Goal: Information Seeking & Learning: Find specific fact

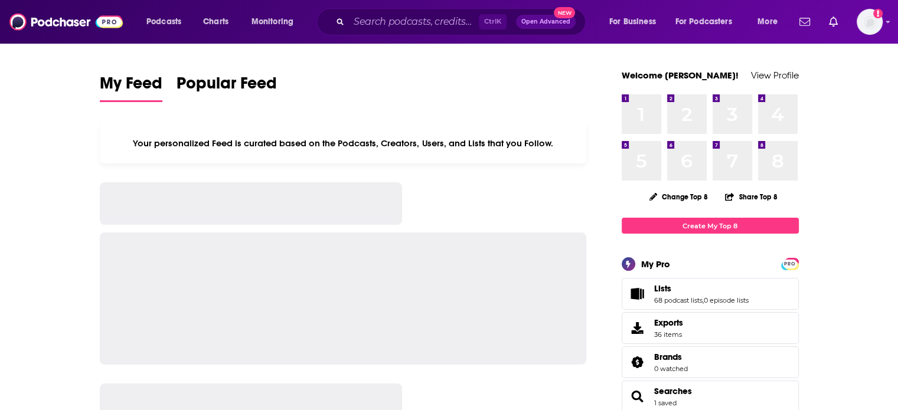
click at [387, 35] on div "Ctrl K Open Advanced New" at bounding box center [450, 21] width 269 height 27
click at [384, 25] on input "Search podcasts, credits, & more..." at bounding box center [414, 21] width 130 height 19
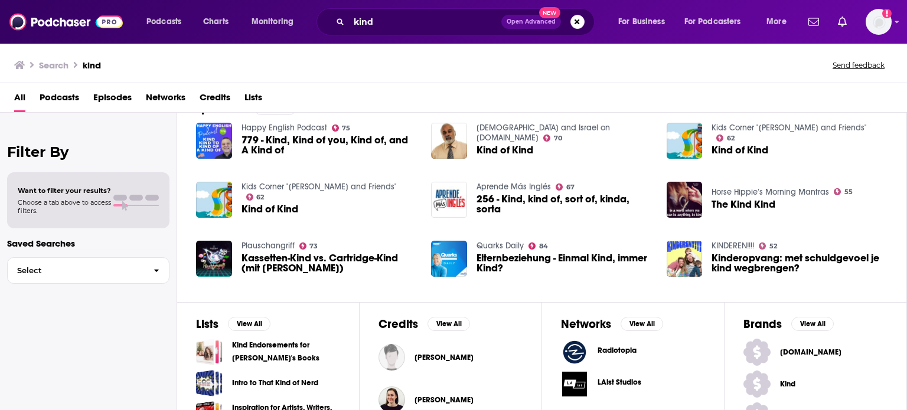
scroll to position [196, 0]
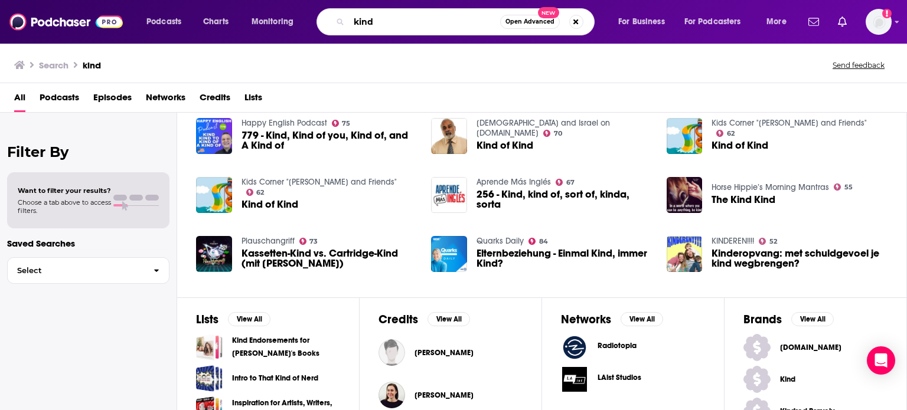
click at [413, 23] on input "kind" at bounding box center [424, 21] width 151 height 19
type input "kind [PERSON_NAME]"
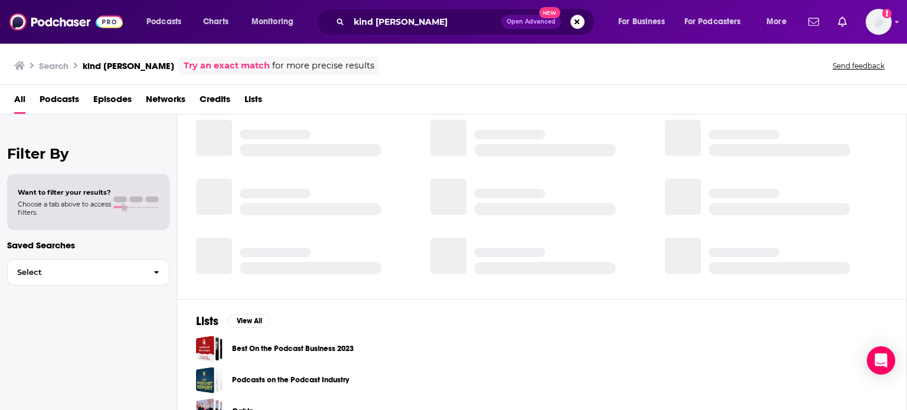
scroll to position [196, 0]
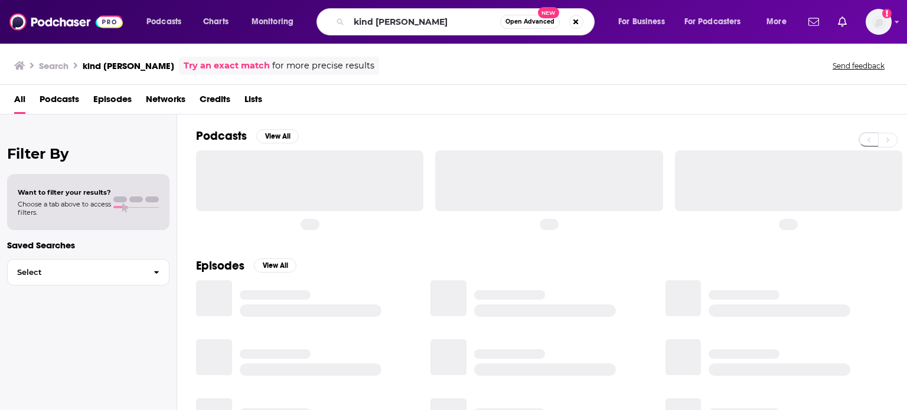
click at [378, 23] on input "kind [PERSON_NAME]" at bounding box center [424, 21] width 151 height 19
type input "Holly Newson"
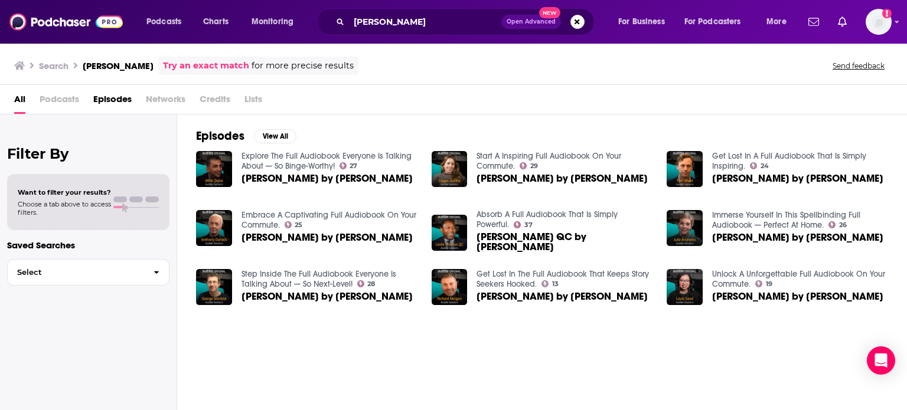
click at [40, 100] on span "Podcasts" at bounding box center [60, 102] width 40 height 24
click at [81, 27] on img at bounding box center [65, 22] width 113 height 22
